Goal: Transaction & Acquisition: Purchase product/service

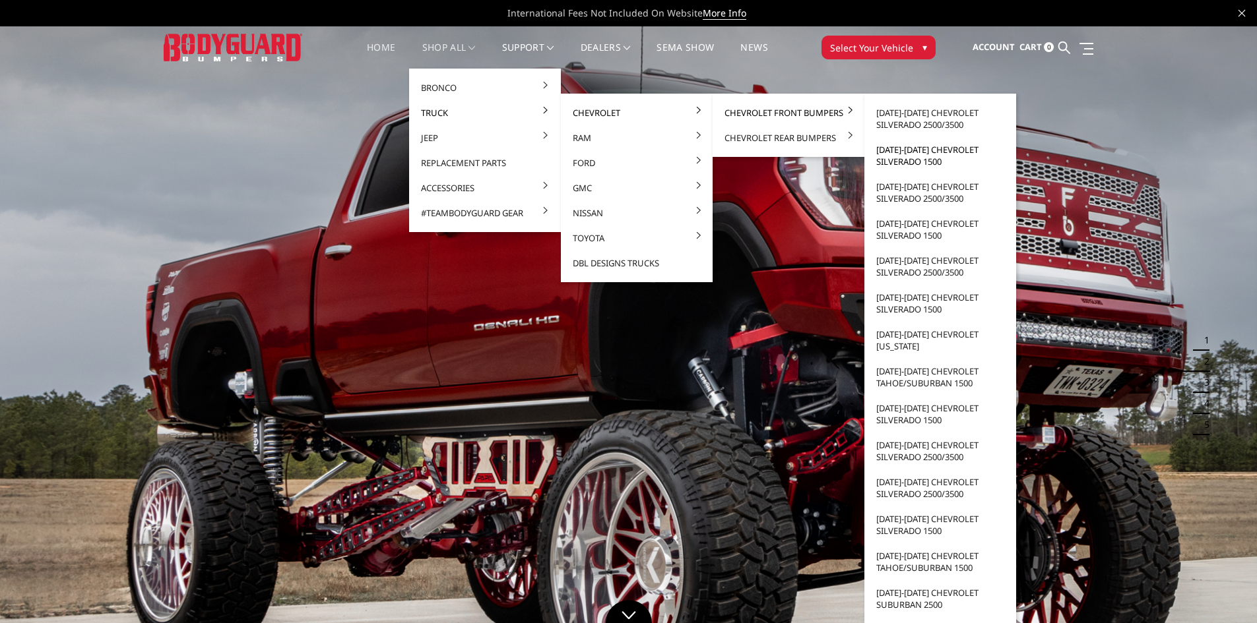
click at [920, 158] on link "[DATE]-[DATE] Chevrolet Silverado 1500" at bounding box center [940, 155] width 141 height 37
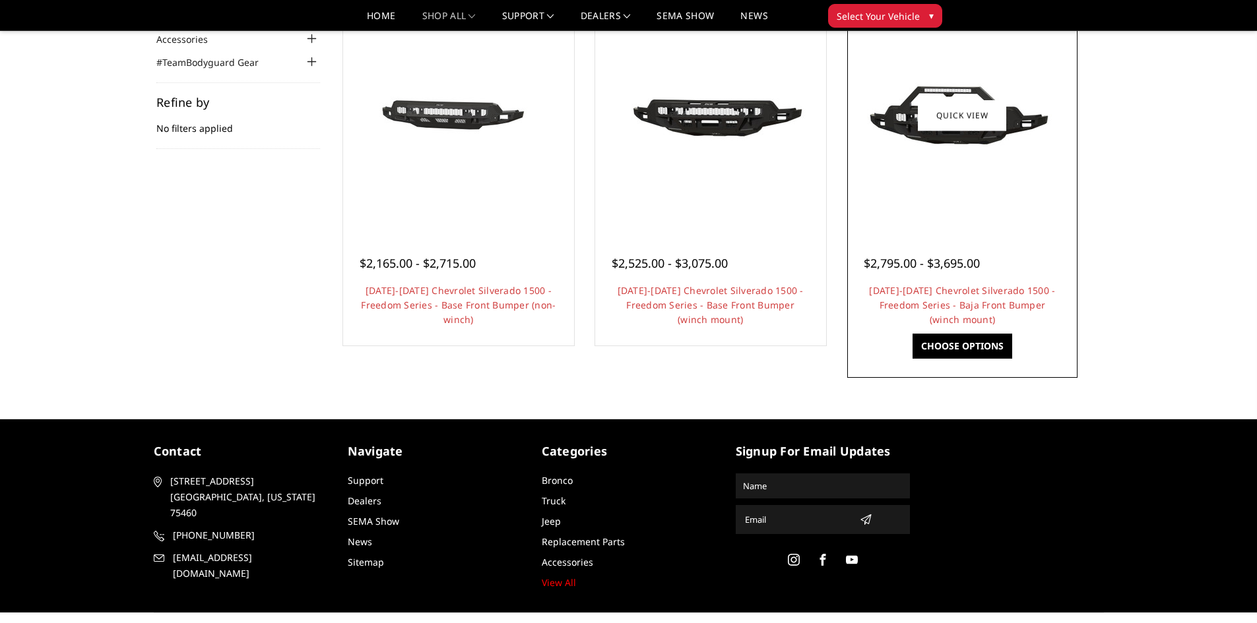
scroll to position [65, 0]
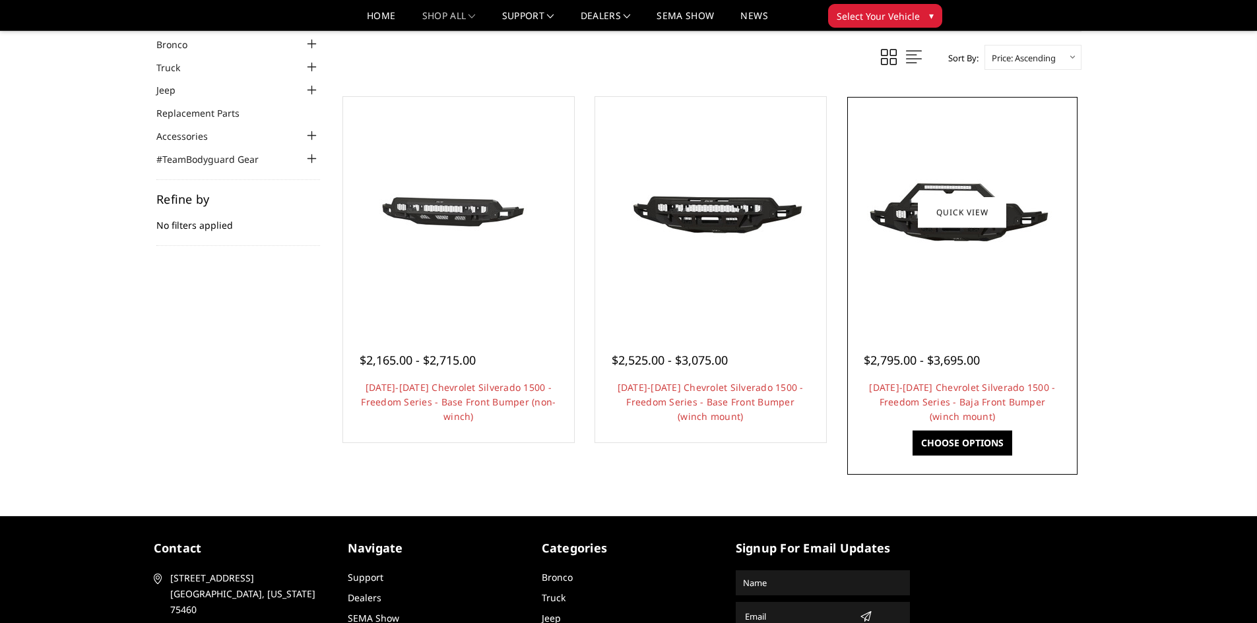
click at [951, 236] on img at bounding box center [961, 212] width 211 height 118
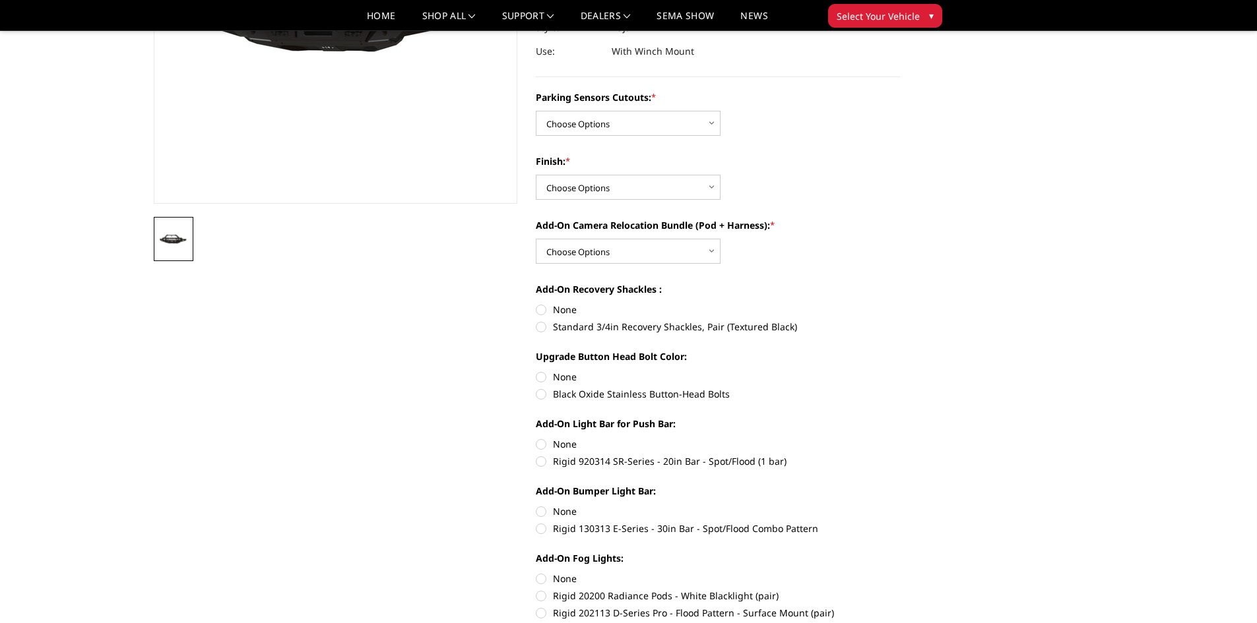
scroll to position [66, 0]
